Goal: Communication & Community: Answer question/provide support

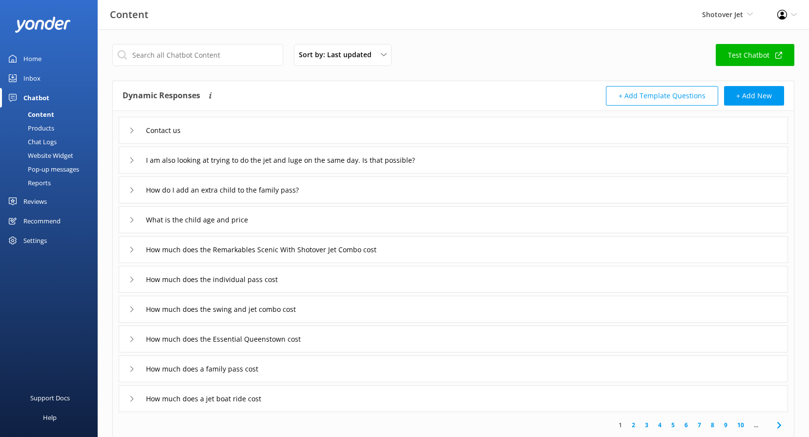
click at [32, 198] on div "Reviews" at bounding box center [34, 201] width 23 height 20
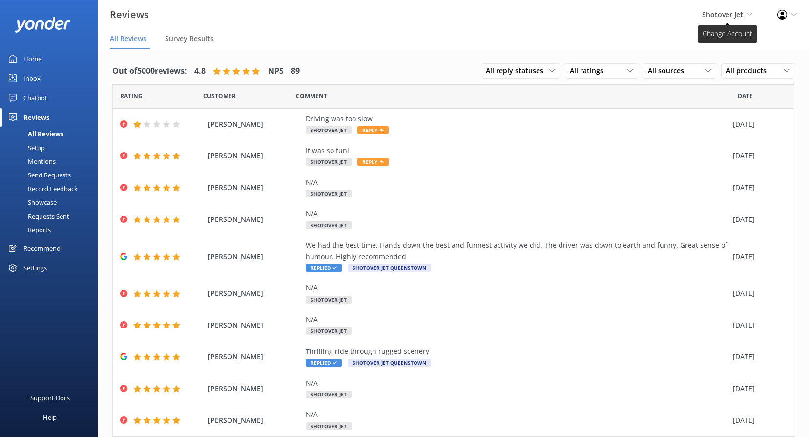
click at [718, 15] on span "Shotover Jet" at bounding box center [722, 14] width 41 height 9
click at [750, 10] on span "Shotover Jet Shotover Jet Dart River Adventures" at bounding box center [727, 14] width 51 height 11
click at [748, 14] on icon at bounding box center [750, 14] width 6 height 6
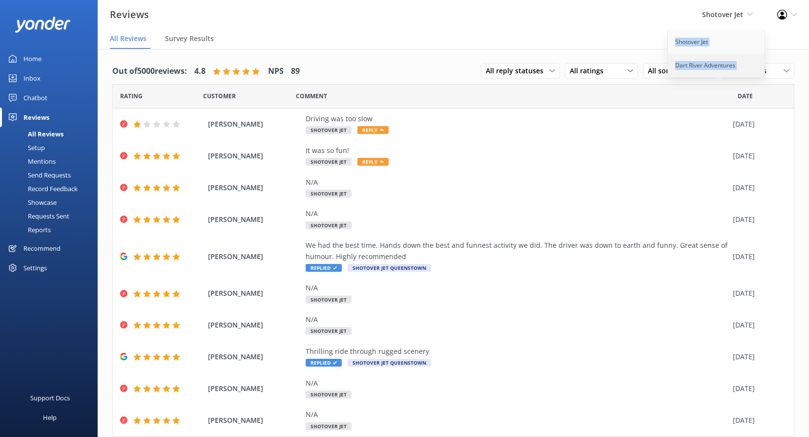
click at [724, 63] on link "Dart River Adventures" at bounding box center [717, 65] width 98 height 23
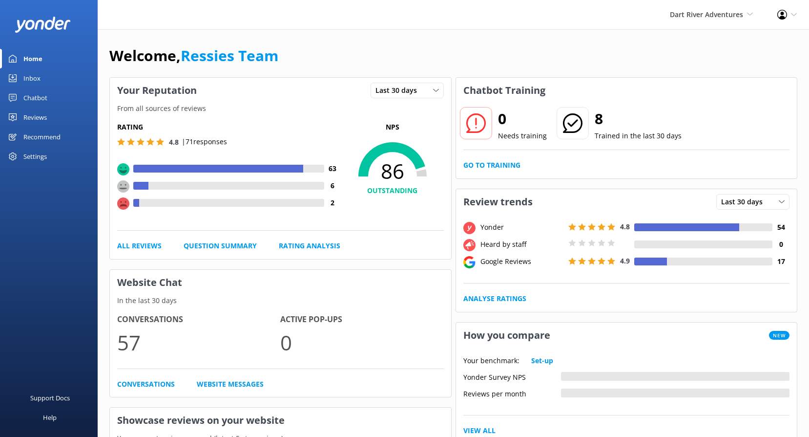
click at [39, 116] on div "Reviews" at bounding box center [34, 117] width 23 height 20
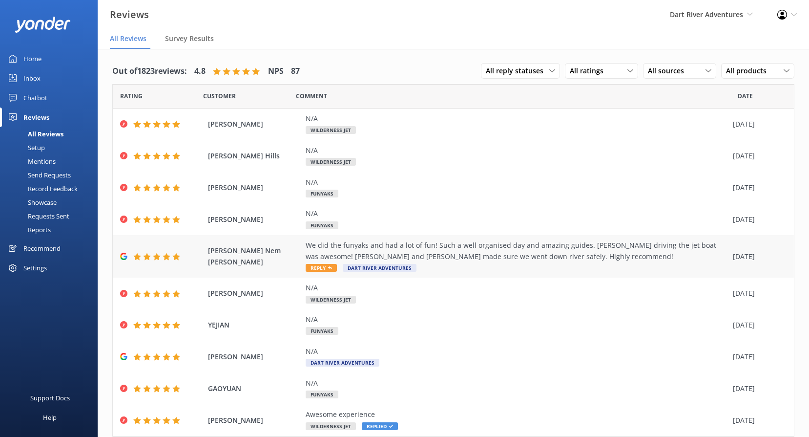
click at [328, 265] on span "Reply" at bounding box center [321, 268] width 31 height 8
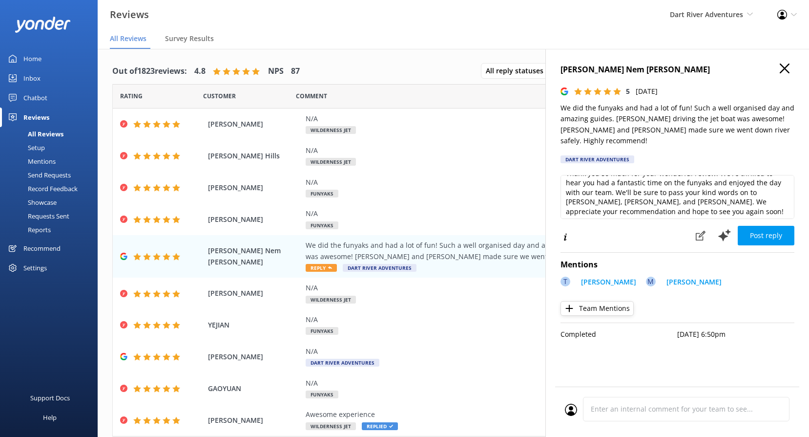
scroll to position [15, 0]
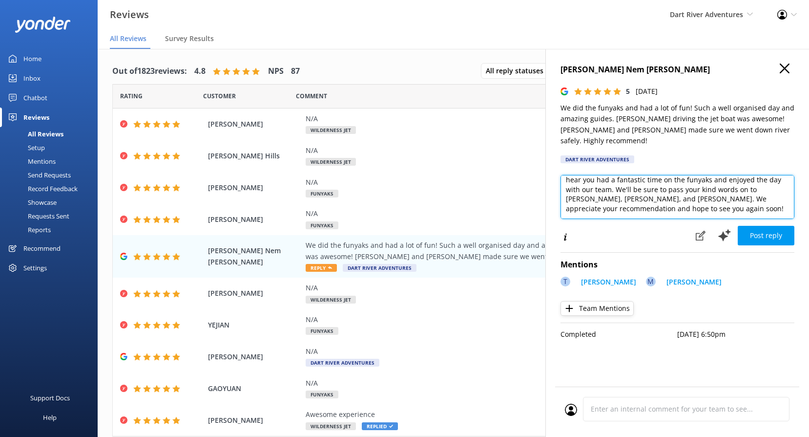
click at [697, 195] on textarea "Thank you so much for your wonderful review! We're thrilled to hear you had a f…" at bounding box center [678, 197] width 234 height 44
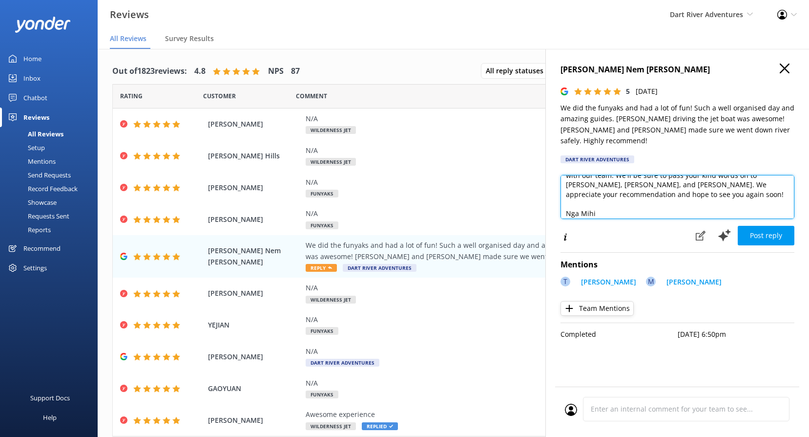
scroll to position [48, 0]
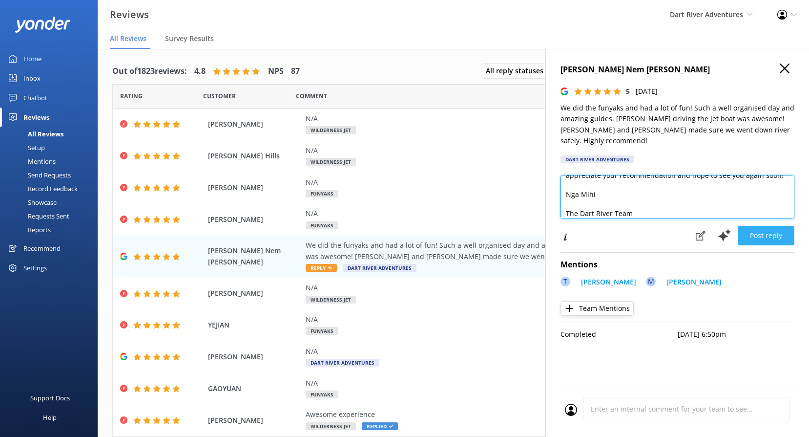
type textarea "Thank you so much for your wonderful review! We're thrilled to hear you had a f…"
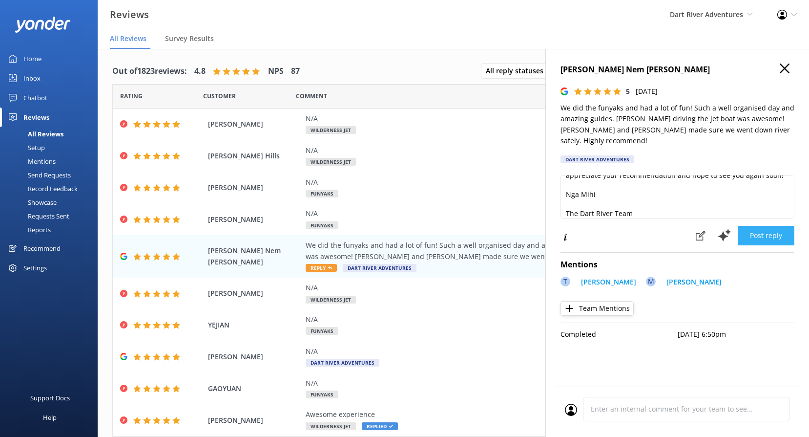
click at [744, 226] on button "Post reply" at bounding box center [766, 236] width 57 height 20
